Goal: Task Accomplishment & Management: Manage account settings

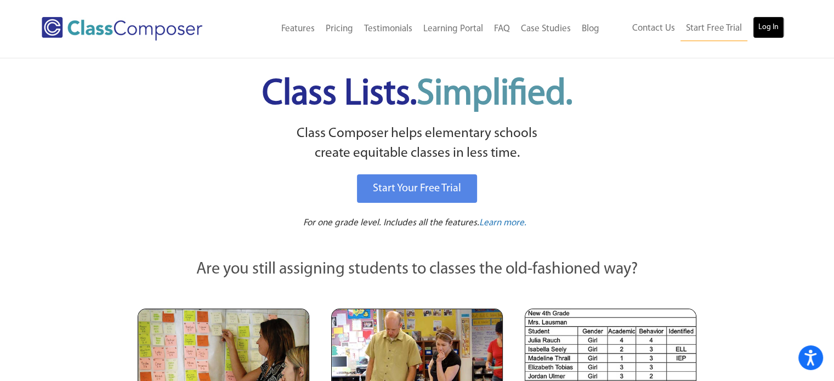
click at [755, 33] on link "Log In" at bounding box center [768, 27] width 31 height 22
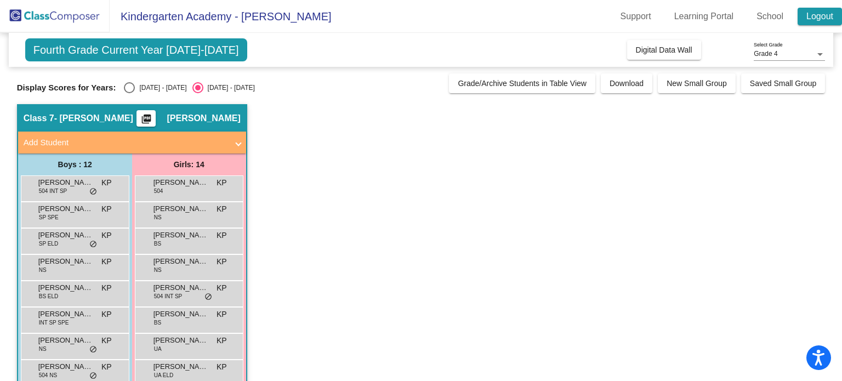
click at [810, 10] on link "Logout" at bounding box center [820, 17] width 44 height 18
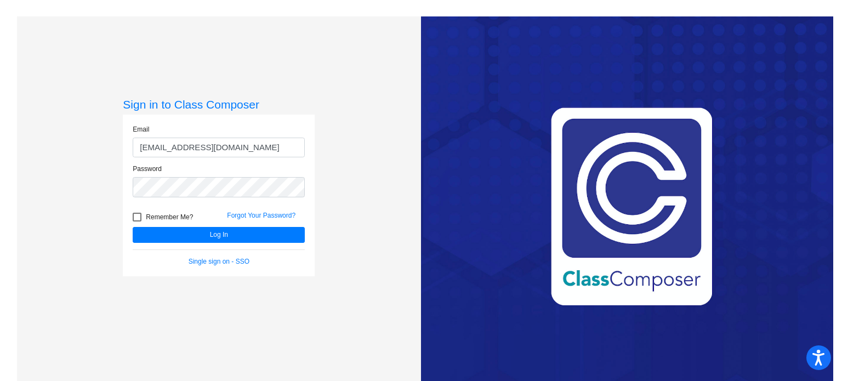
click at [241, 143] on input "kprobst@mbgsd.org" at bounding box center [219, 148] width 172 height 20
type input "mpickering@mbgsd.org"
click at [182, 236] on button "Log In" at bounding box center [219, 235] width 172 height 16
